Goal: Navigation & Orientation: Find specific page/section

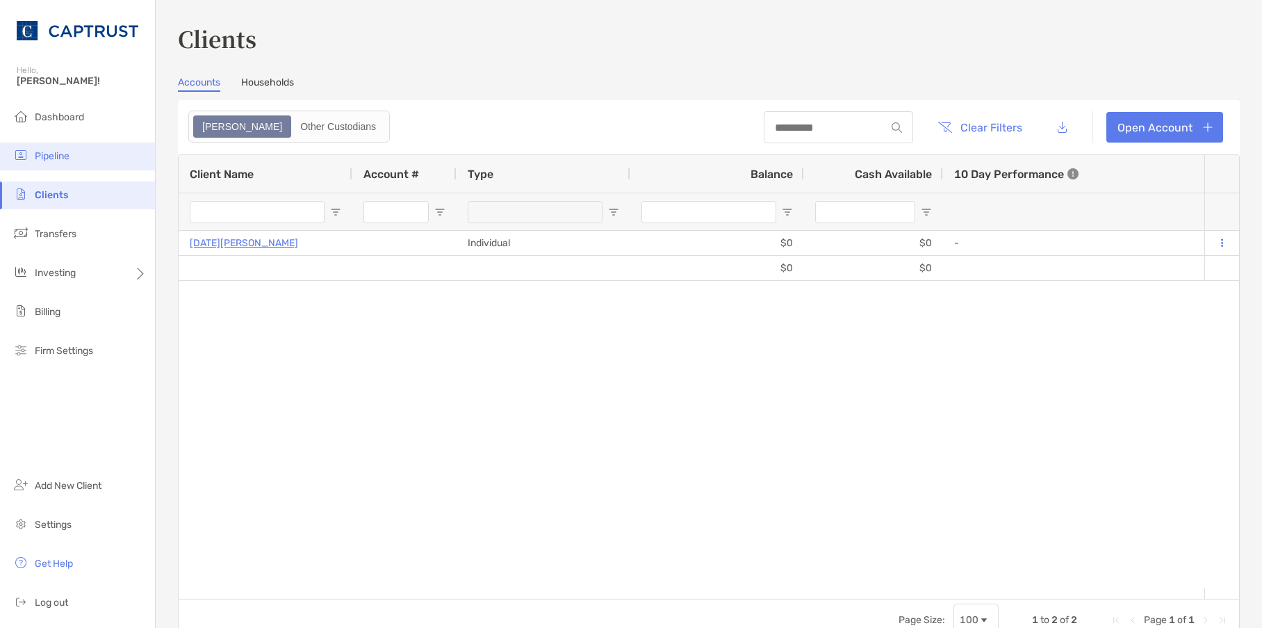
click at [70, 145] on li "Pipeline" at bounding box center [77, 156] width 155 height 28
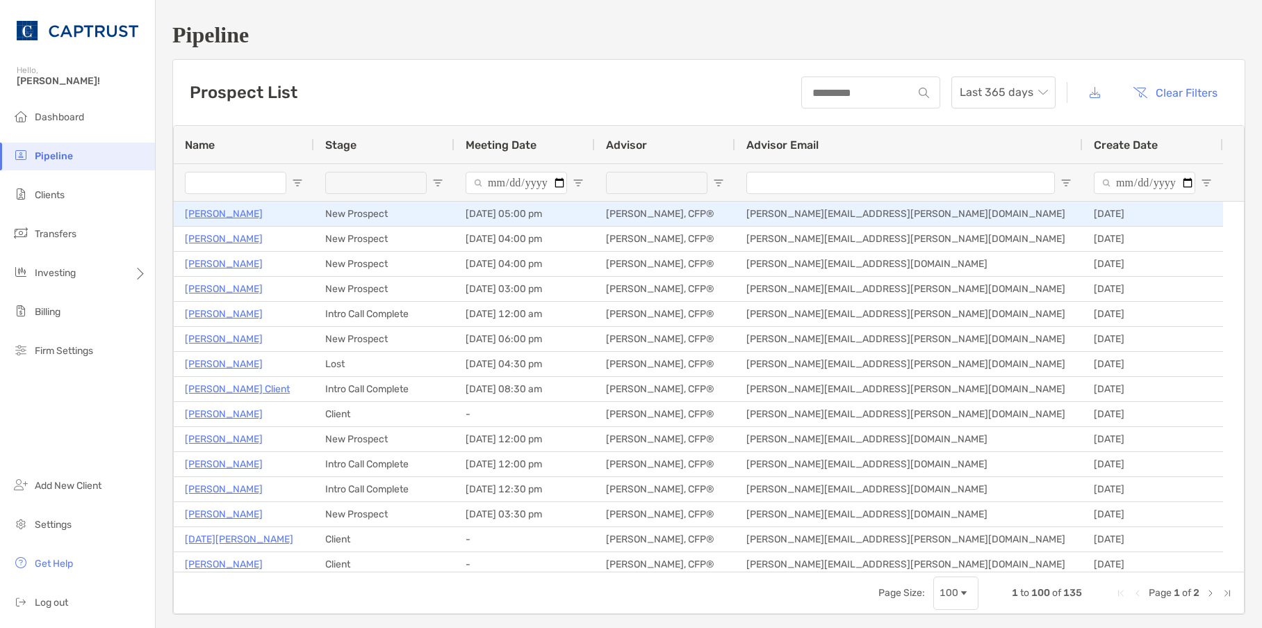
click at [215, 217] on p "[PERSON_NAME]" at bounding box center [224, 213] width 78 height 17
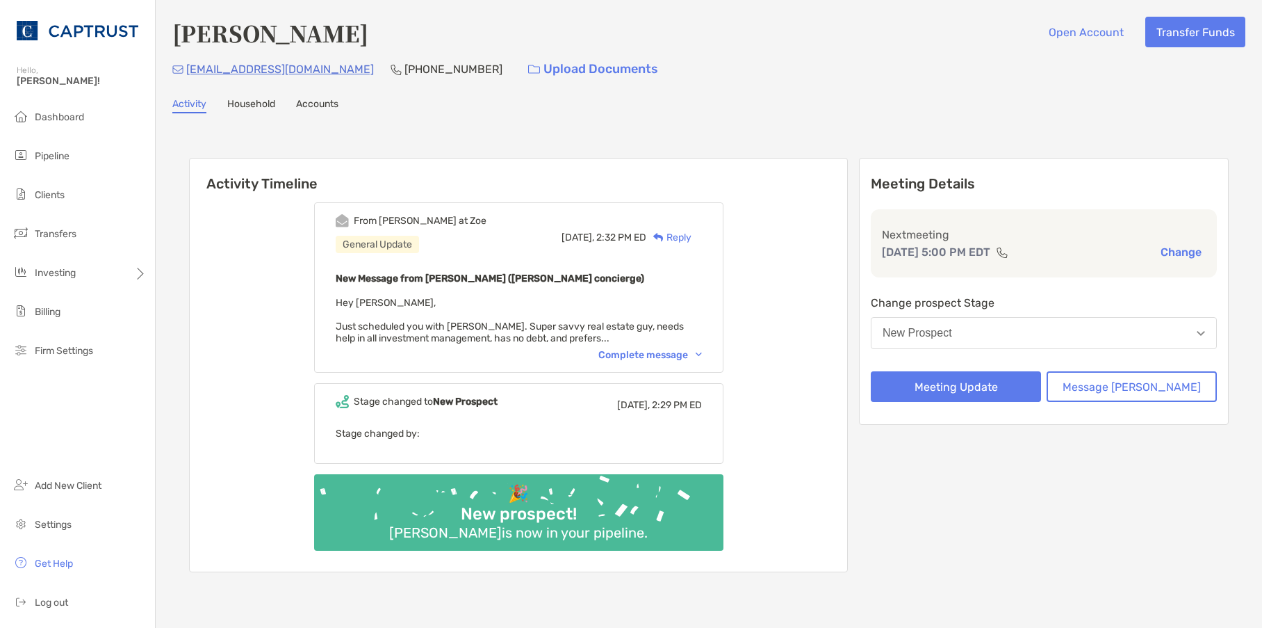
click at [666, 352] on div "Complete message" at bounding box center [650, 355] width 104 height 12
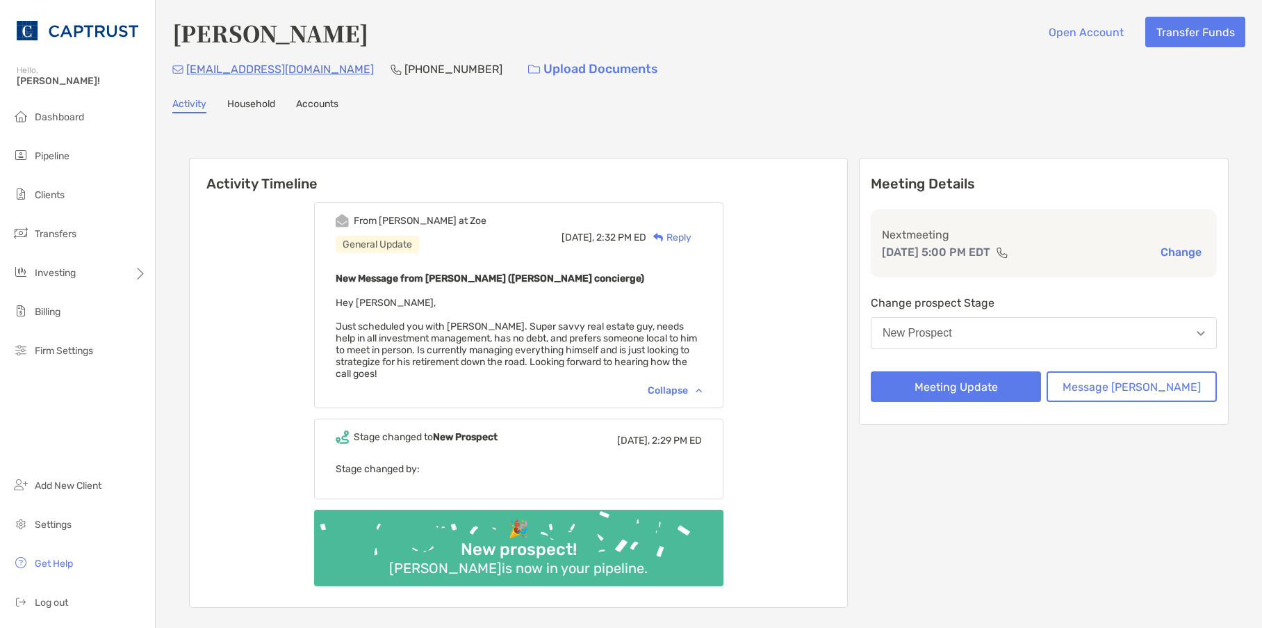
click at [250, 111] on link "Household" at bounding box center [251, 105] width 48 height 15
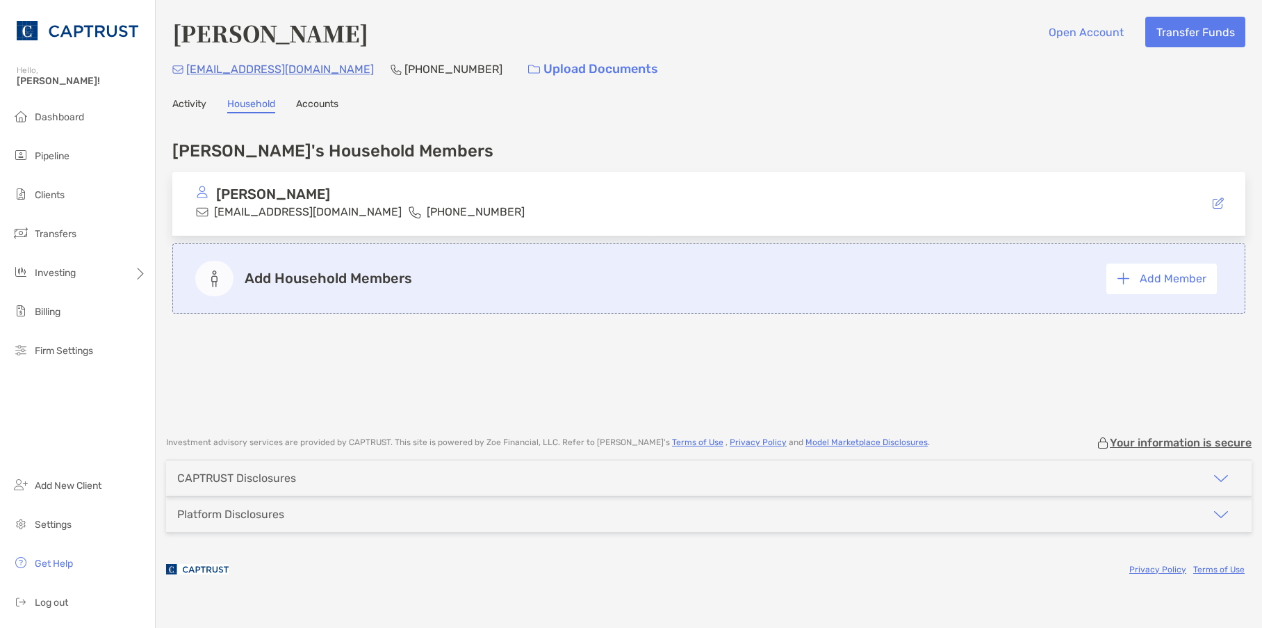
click at [304, 106] on link "Accounts" at bounding box center [317, 105] width 42 height 15
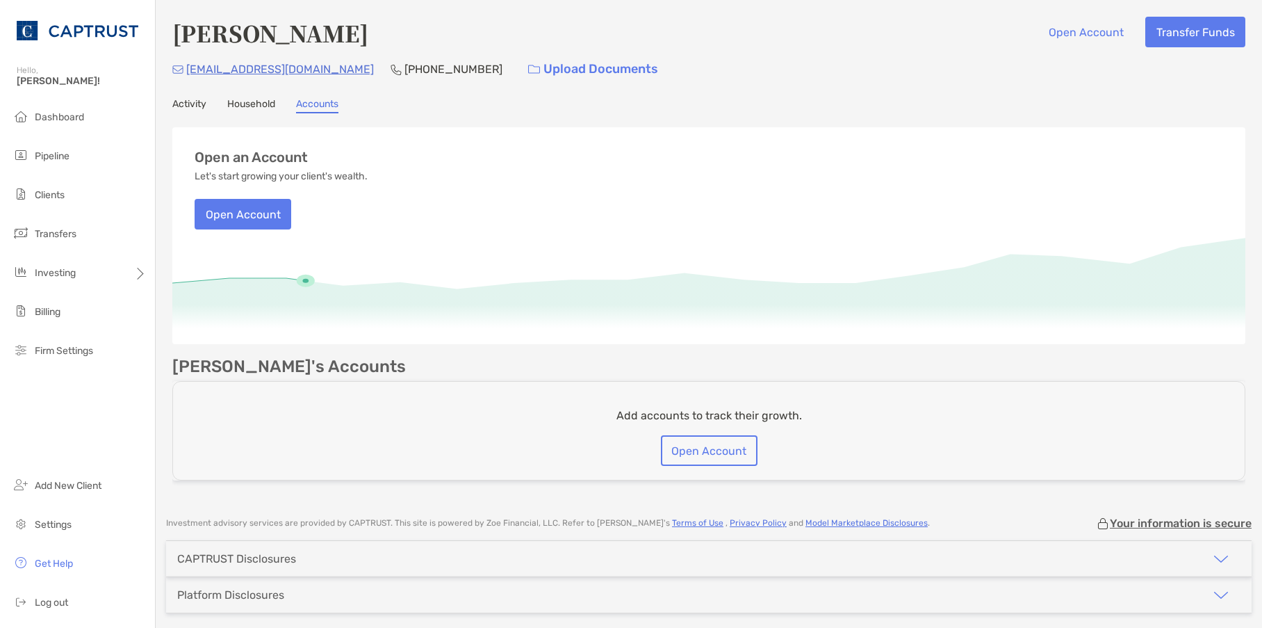
click at [252, 108] on link "Household" at bounding box center [251, 105] width 48 height 15
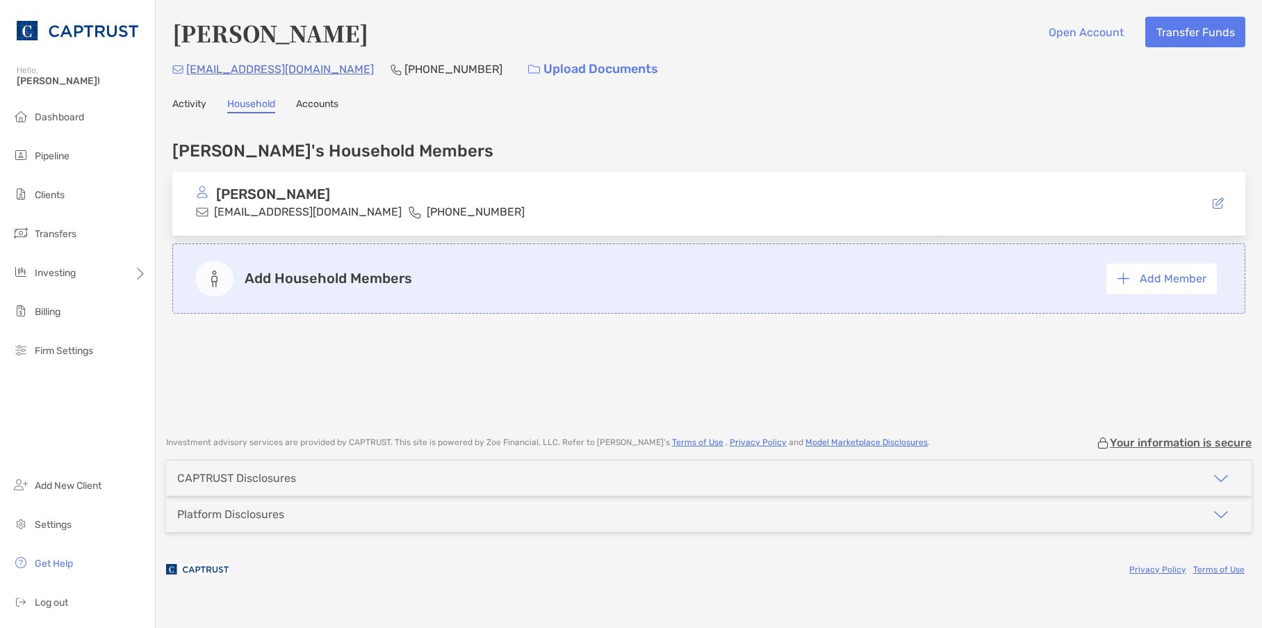
click at [186, 100] on link "Activity" at bounding box center [189, 105] width 34 height 15
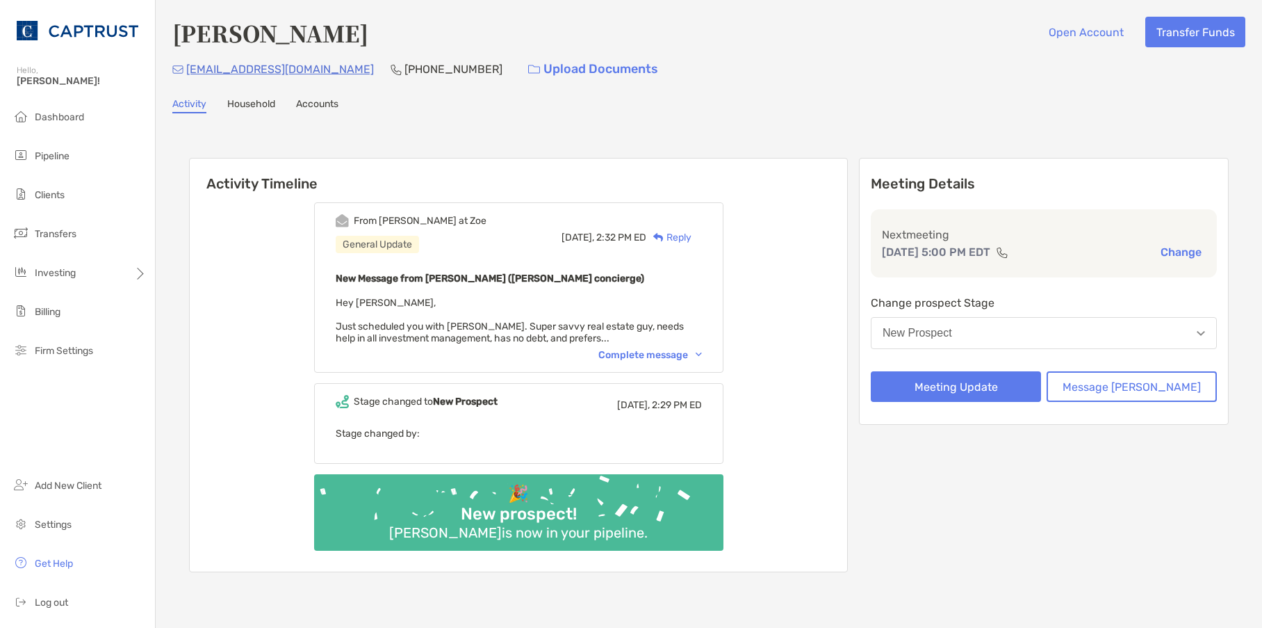
click at [655, 345] on div "From Ariella at Zoe General Update Today, 2:32 PM ED Reply New Message from Ari…" at bounding box center [518, 287] width 409 height 170
click at [651, 352] on div "Complete message" at bounding box center [650, 355] width 104 height 12
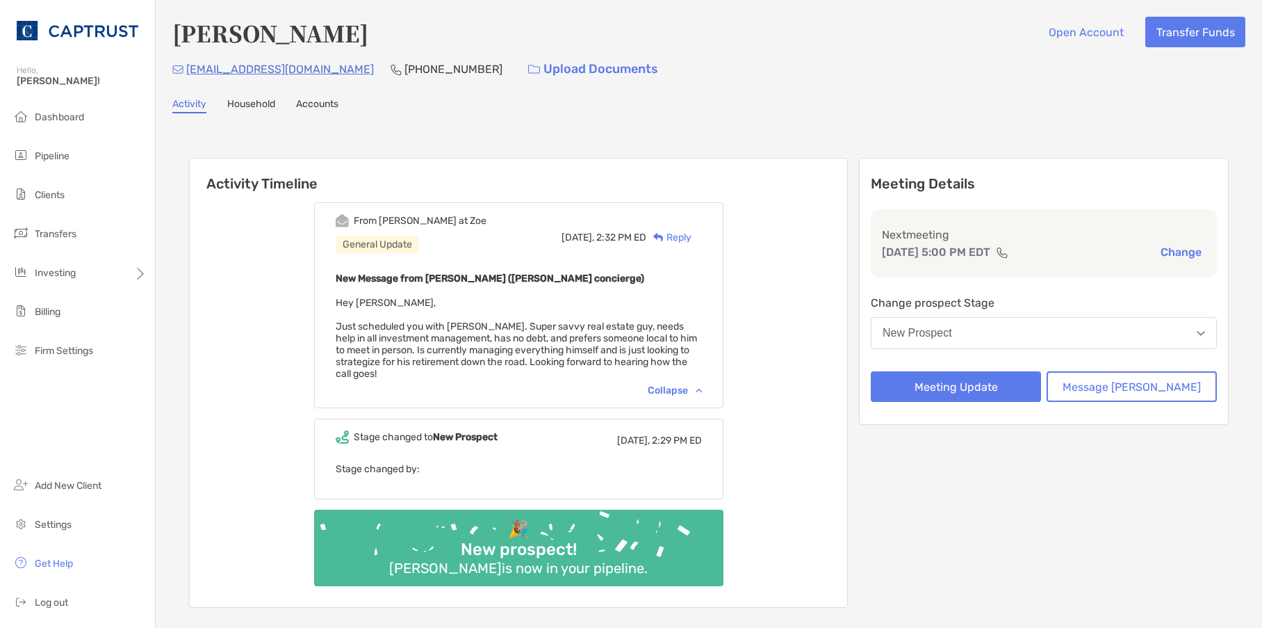
click at [702, 391] on div "Collapse" at bounding box center [675, 390] width 54 height 12
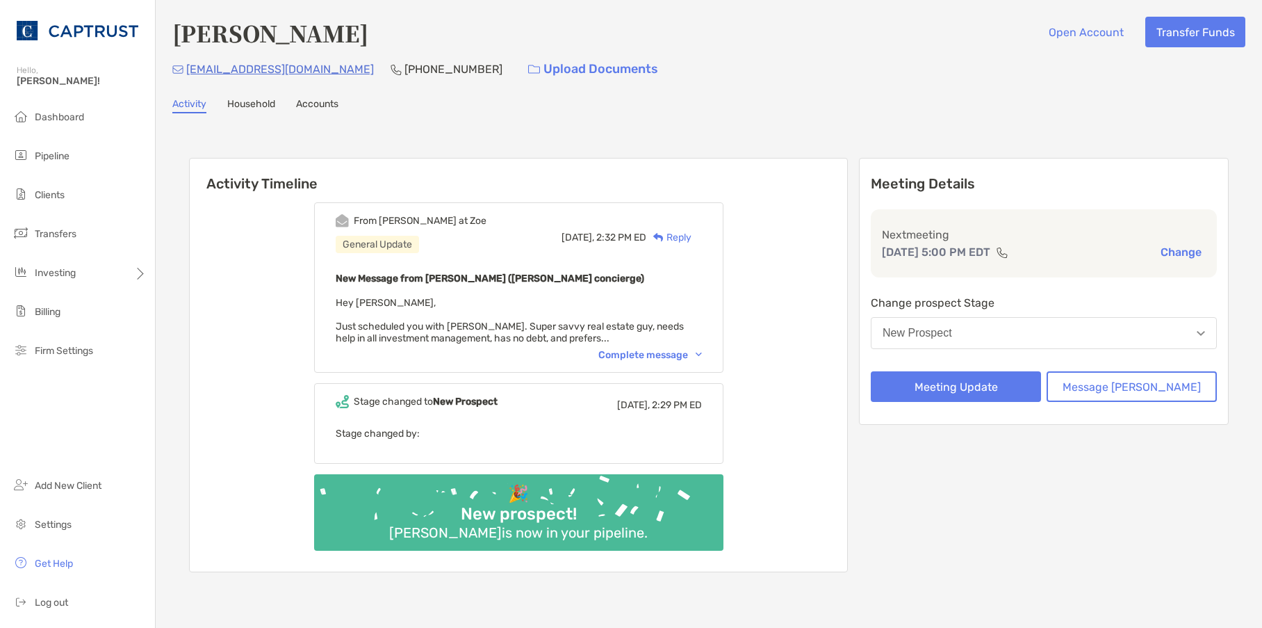
click at [263, 113] on link "Household" at bounding box center [251, 105] width 48 height 15
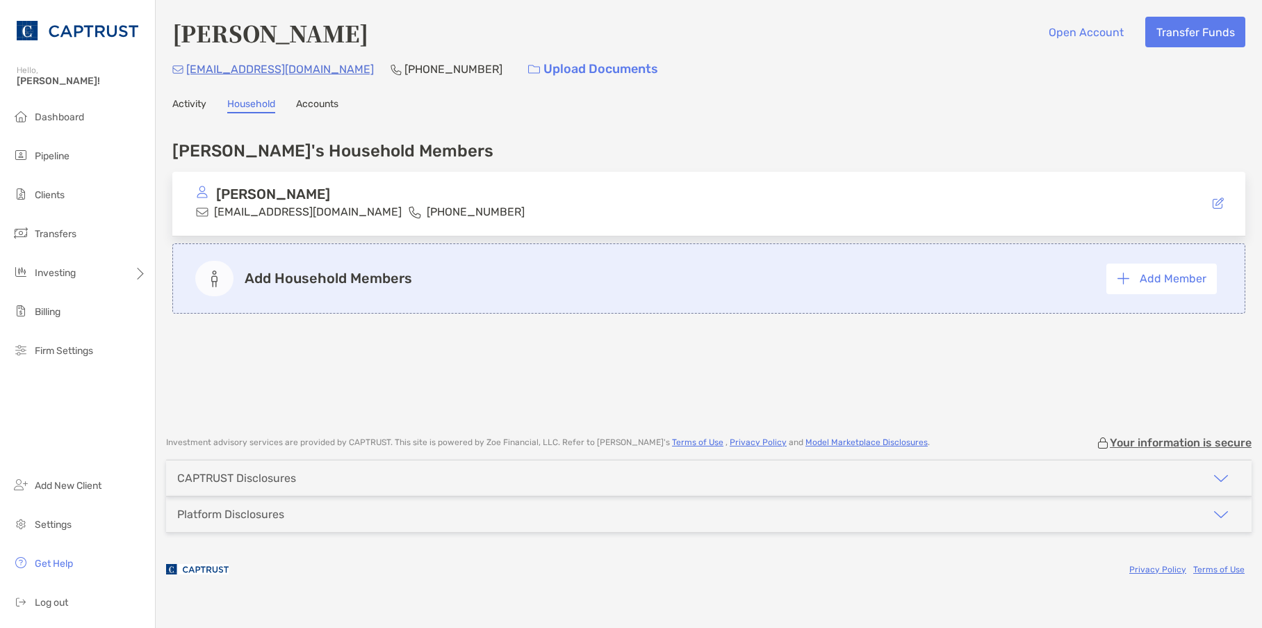
click at [329, 104] on link "Accounts" at bounding box center [317, 105] width 42 height 15
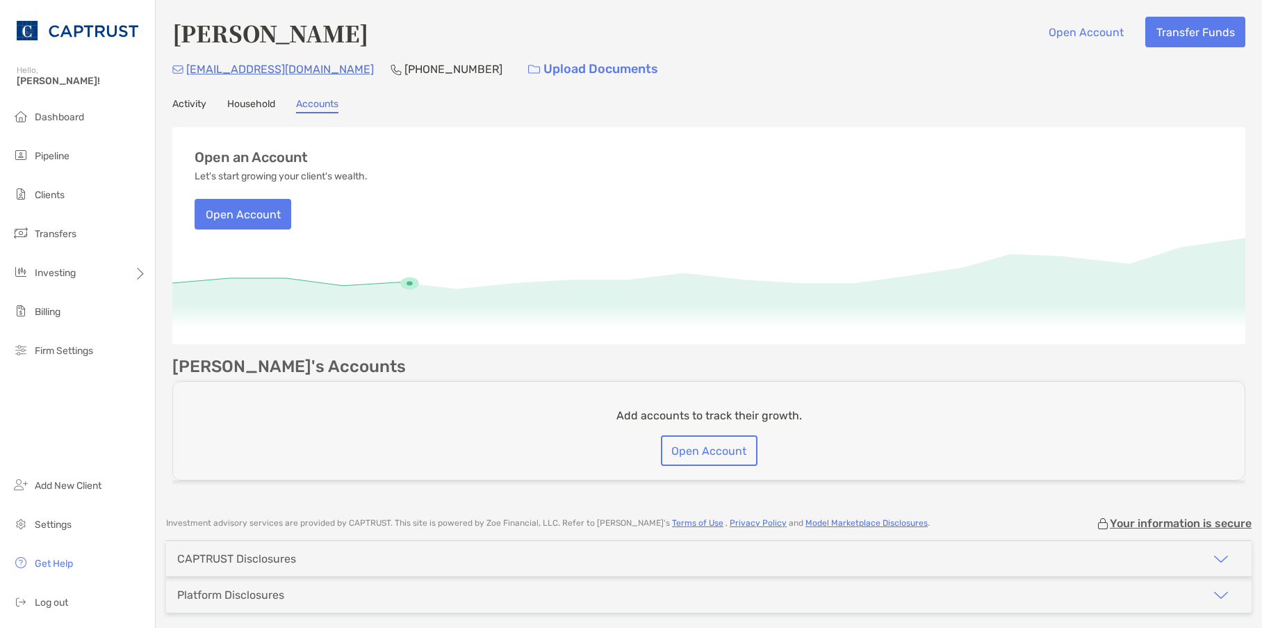
click at [261, 104] on link "Household" at bounding box center [251, 105] width 48 height 15
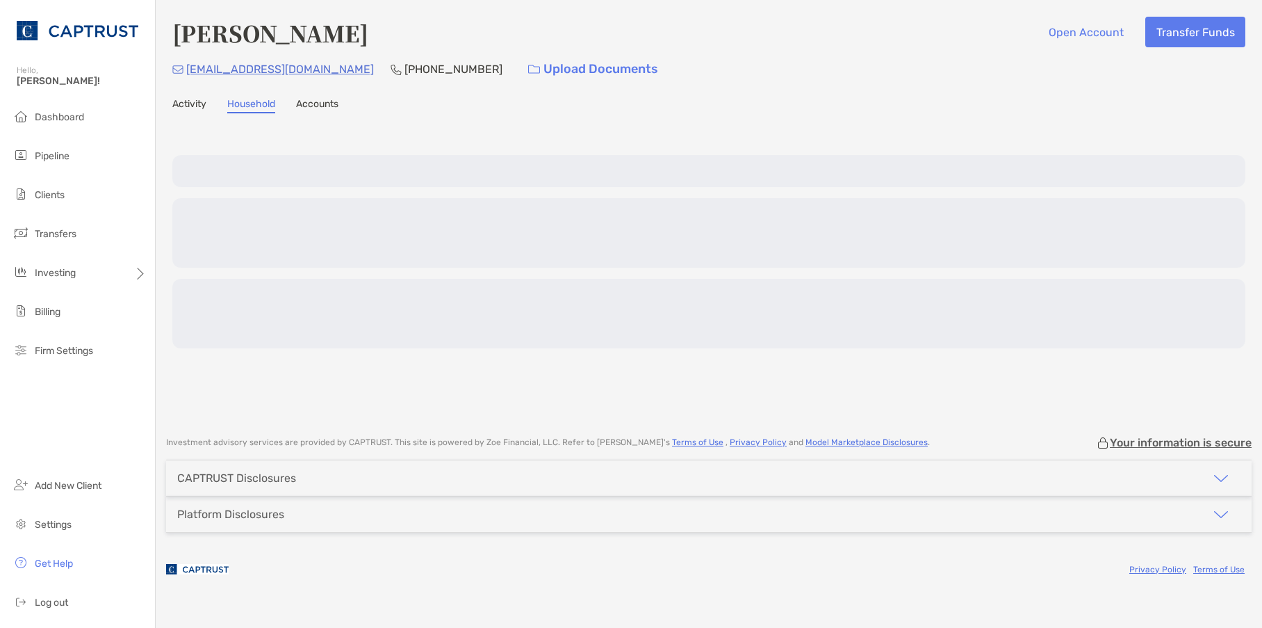
click at [193, 101] on link "Activity" at bounding box center [189, 105] width 34 height 15
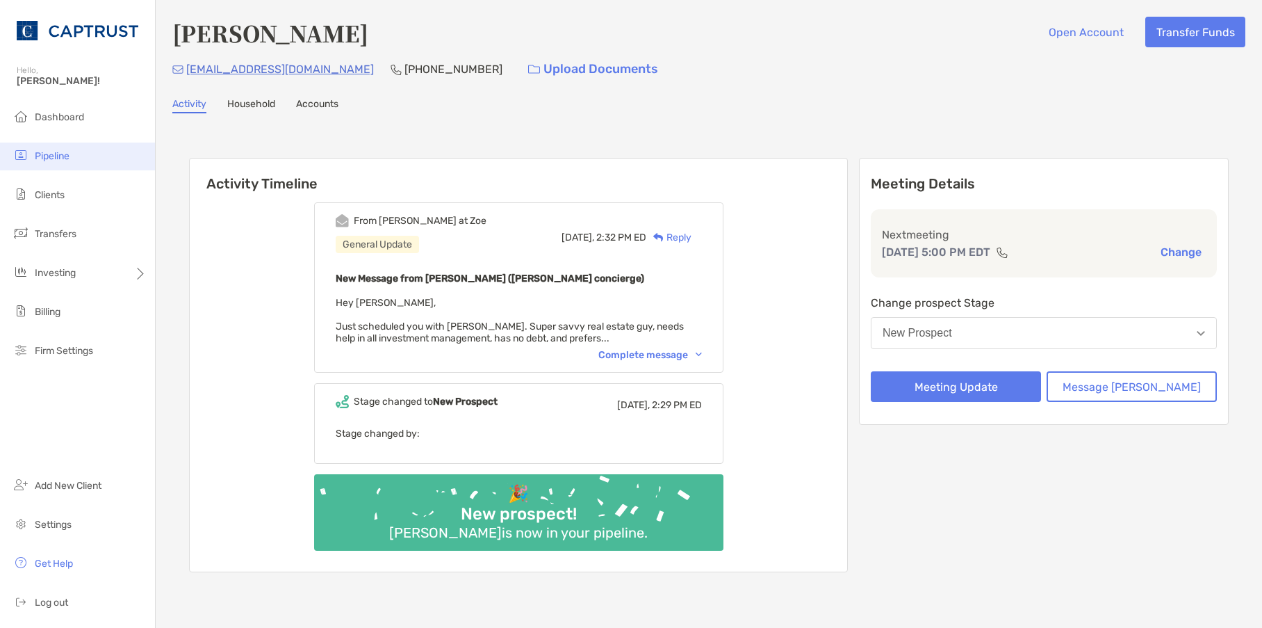
click at [72, 163] on li "Pipeline" at bounding box center [77, 156] width 155 height 28
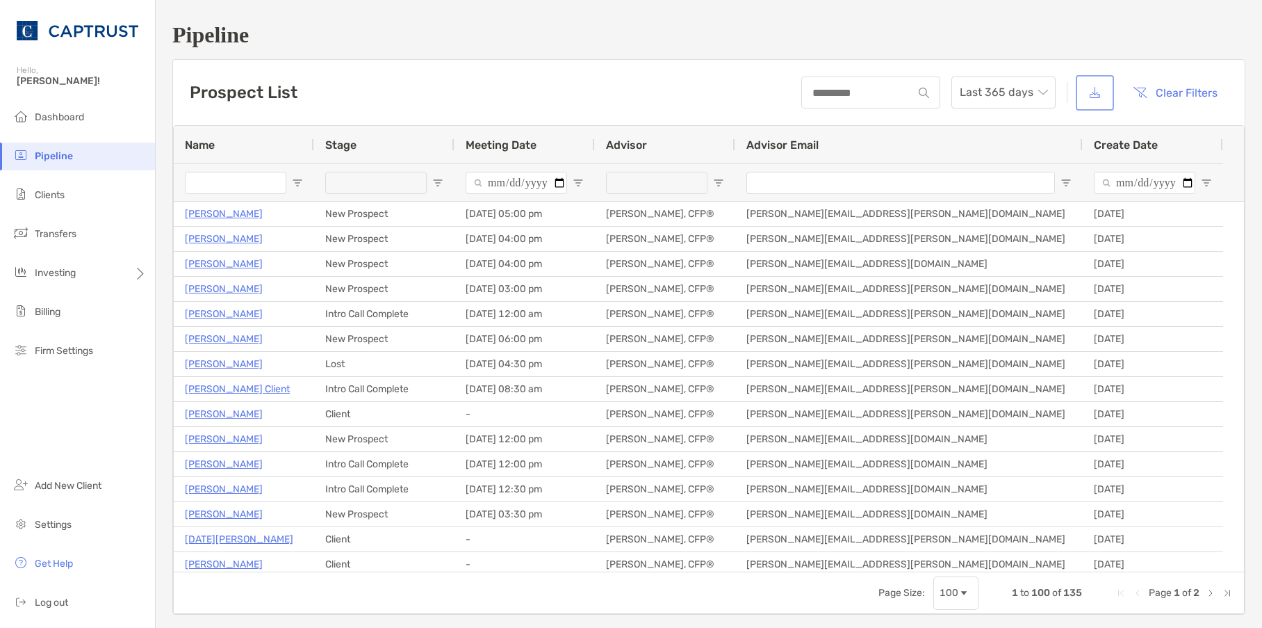
click at [1083, 91] on button "button" at bounding box center [1095, 93] width 33 height 30
